Goal: Find specific page/section: Find specific page/section

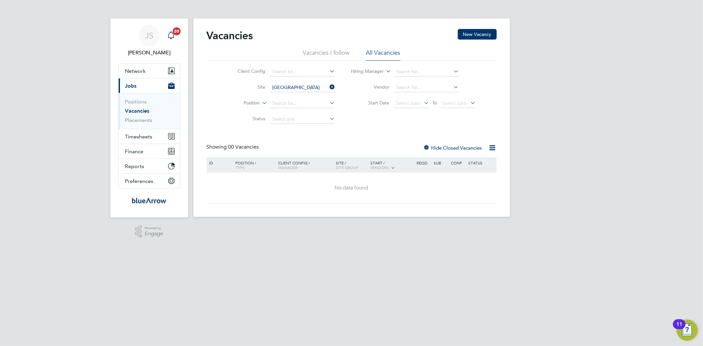
click at [328, 88] on icon at bounding box center [328, 86] width 0 height 9
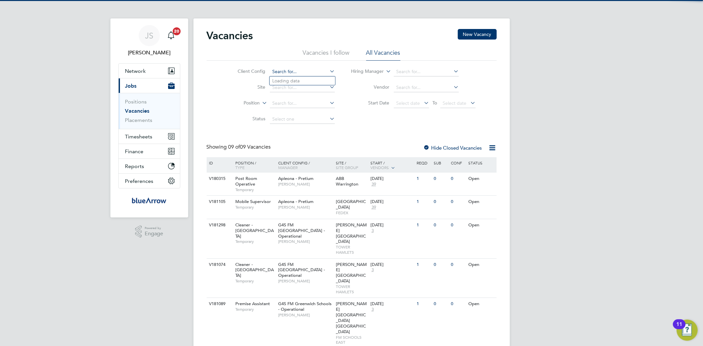
click at [296, 74] on input at bounding box center [302, 71] width 65 height 9
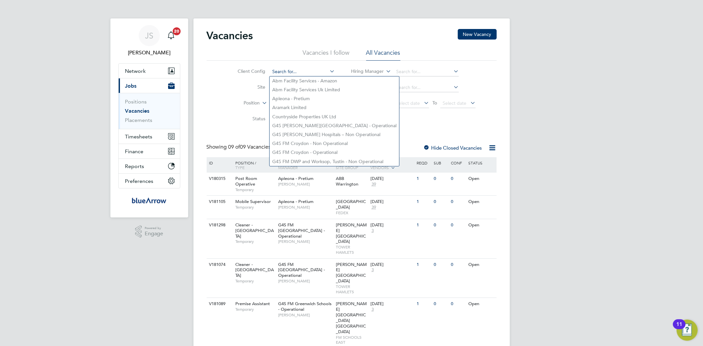
paste input "V181362"
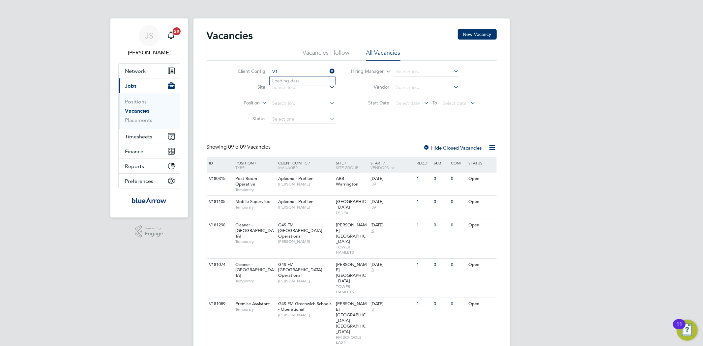
type input "V"
type input "a"
drag, startPoint x: 217, startPoint y: 118, endPoint x: 287, endPoint y: 103, distance: 71.9
click at [287, 103] on div "Client Config Site Position Status Hiring Manager Vendor Start Date Select date…" at bounding box center [352, 94] width 290 height 67
click at [287, 103] on input at bounding box center [302, 103] width 65 height 9
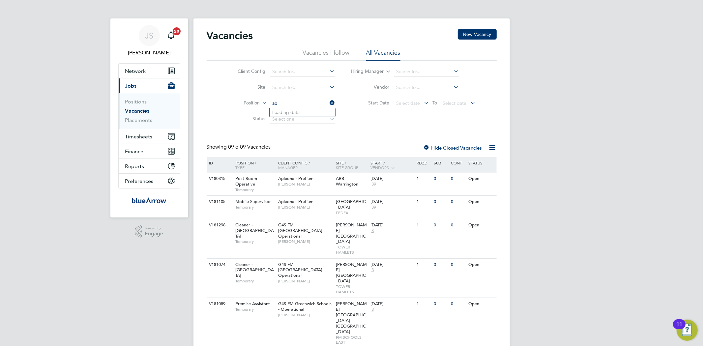
type input "a"
click at [305, 89] on input at bounding box center [302, 87] width 65 height 9
click at [292, 106] on li "[GEOGRAPHIC_DATA]" at bounding box center [305, 105] width 70 height 9
type input "[GEOGRAPHIC_DATA]"
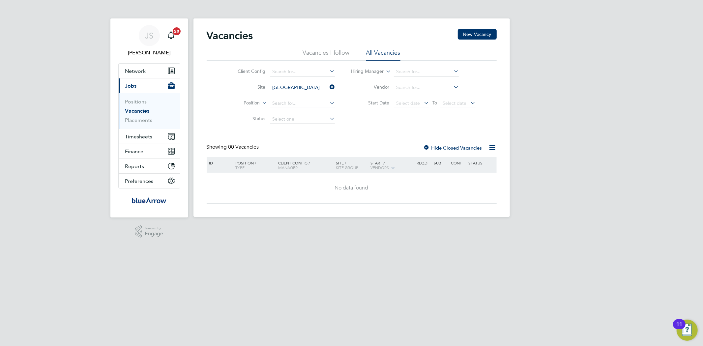
click at [328, 84] on icon at bounding box center [328, 86] width 0 height 9
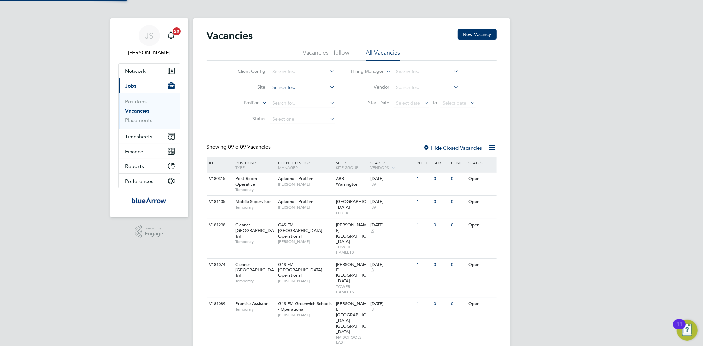
click at [299, 85] on input at bounding box center [302, 87] width 65 height 9
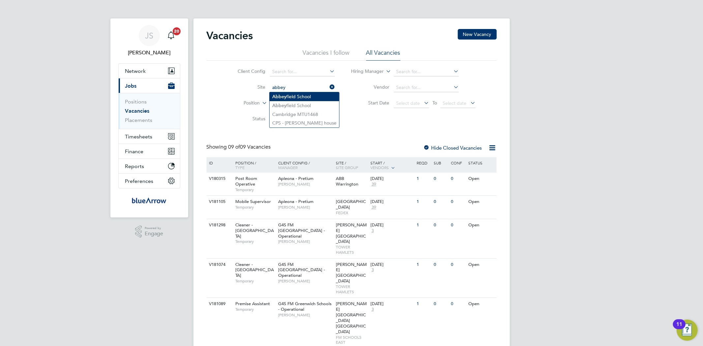
click at [302, 95] on li "[GEOGRAPHIC_DATA]" at bounding box center [305, 96] width 70 height 9
type input "[GEOGRAPHIC_DATA]"
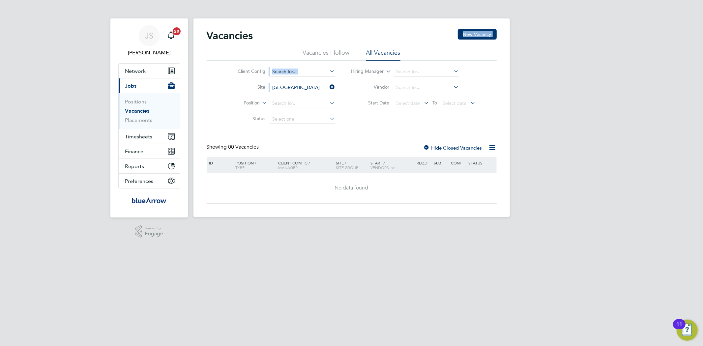
drag, startPoint x: 302, startPoint y: 95, endPoint x: 340, endPoint y: 45, distance: 62.9
click at [340, 45] on div "Vacancies New Vacancy Vacancies I follow All Vacancies Client Config Site Abbey…" at bounding box center [352, 116] width 290 height 175
click at [335, 55] on li "Vacancies I follow" at bounding box center [326, 55] width 47 height 12
click at [370, 54] on li "All Vacancies" at bounding box center [383, 55] width 34 height 12
